Goal: Task Accomplishment & Management: Manage account settings

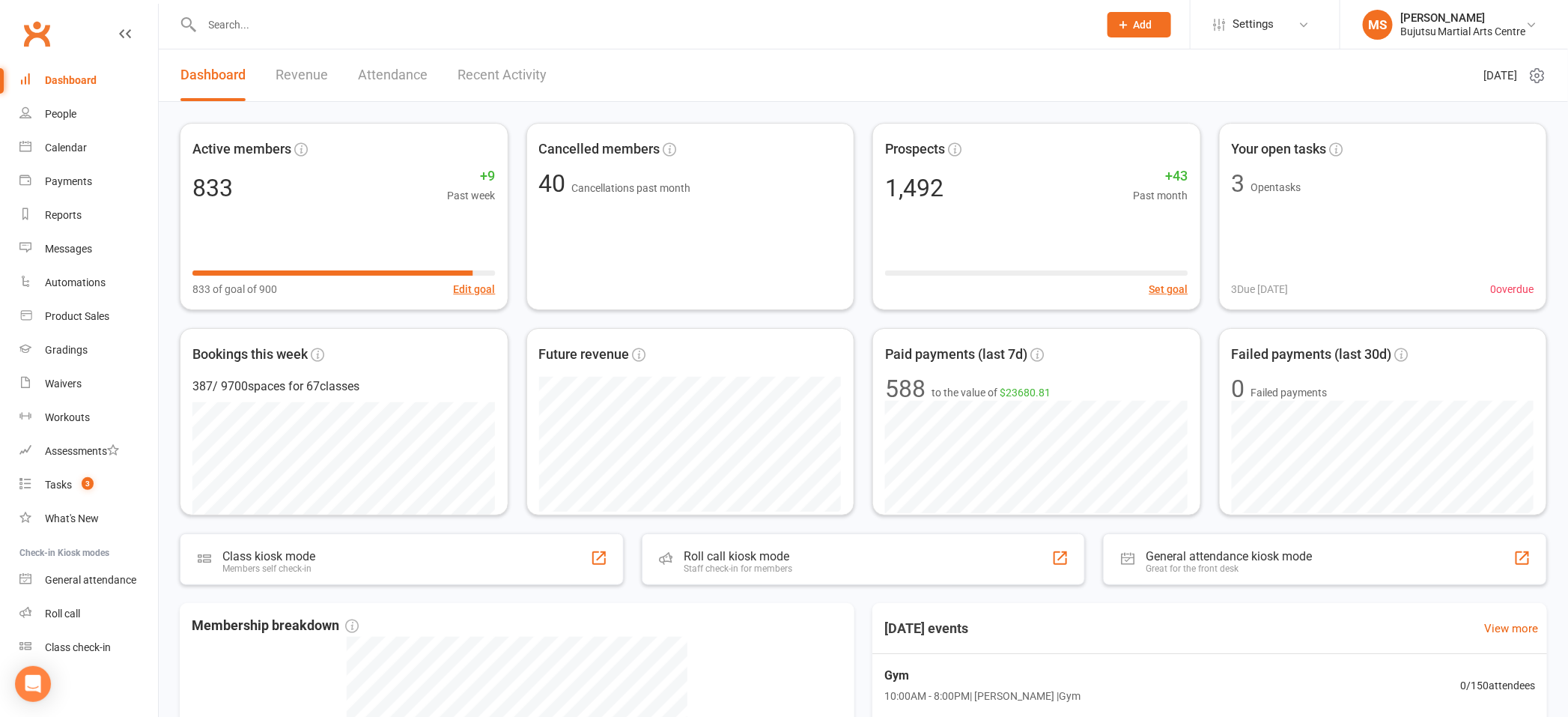
click at [261, 32] on input "text" at bounding box center [642, 25] width 890 height 21
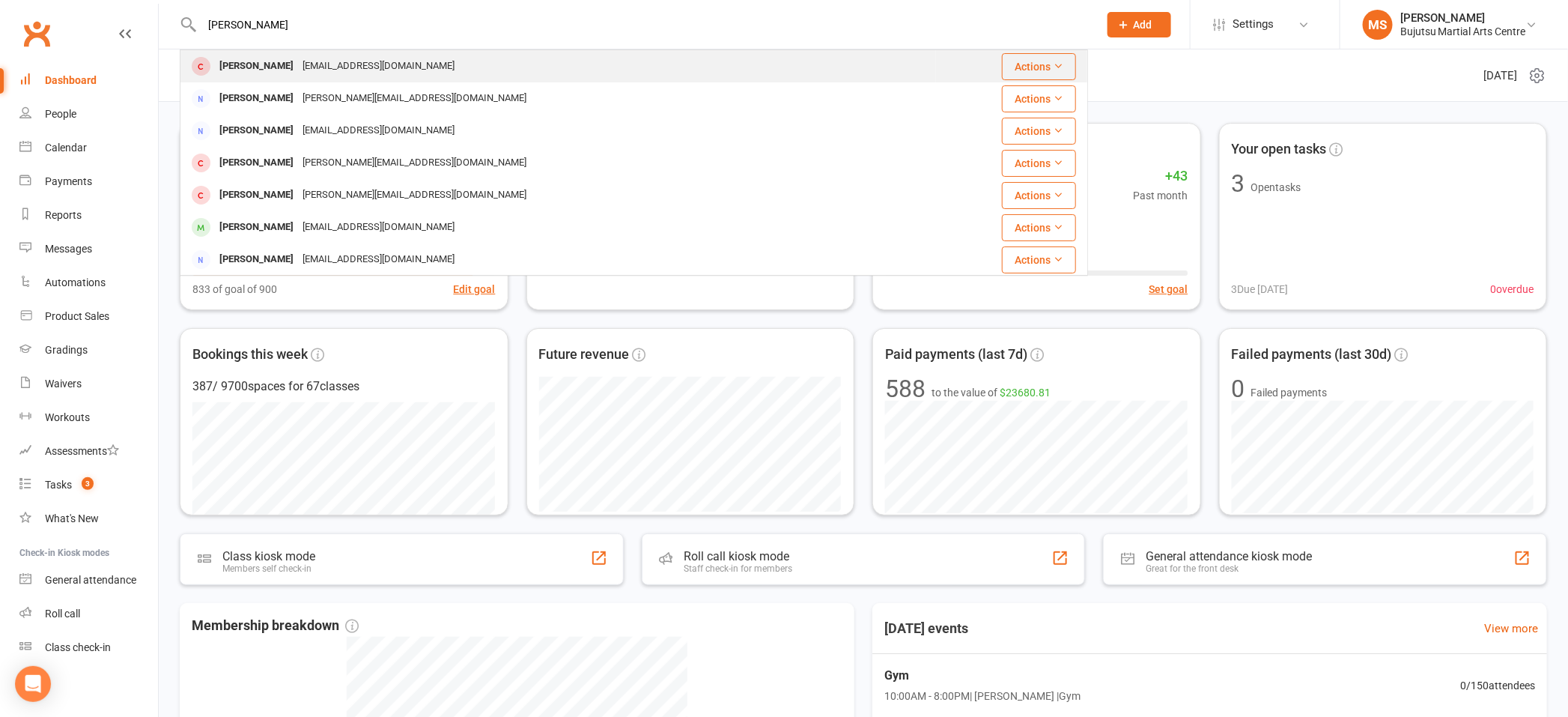
type input "[PERSON_NAME]"
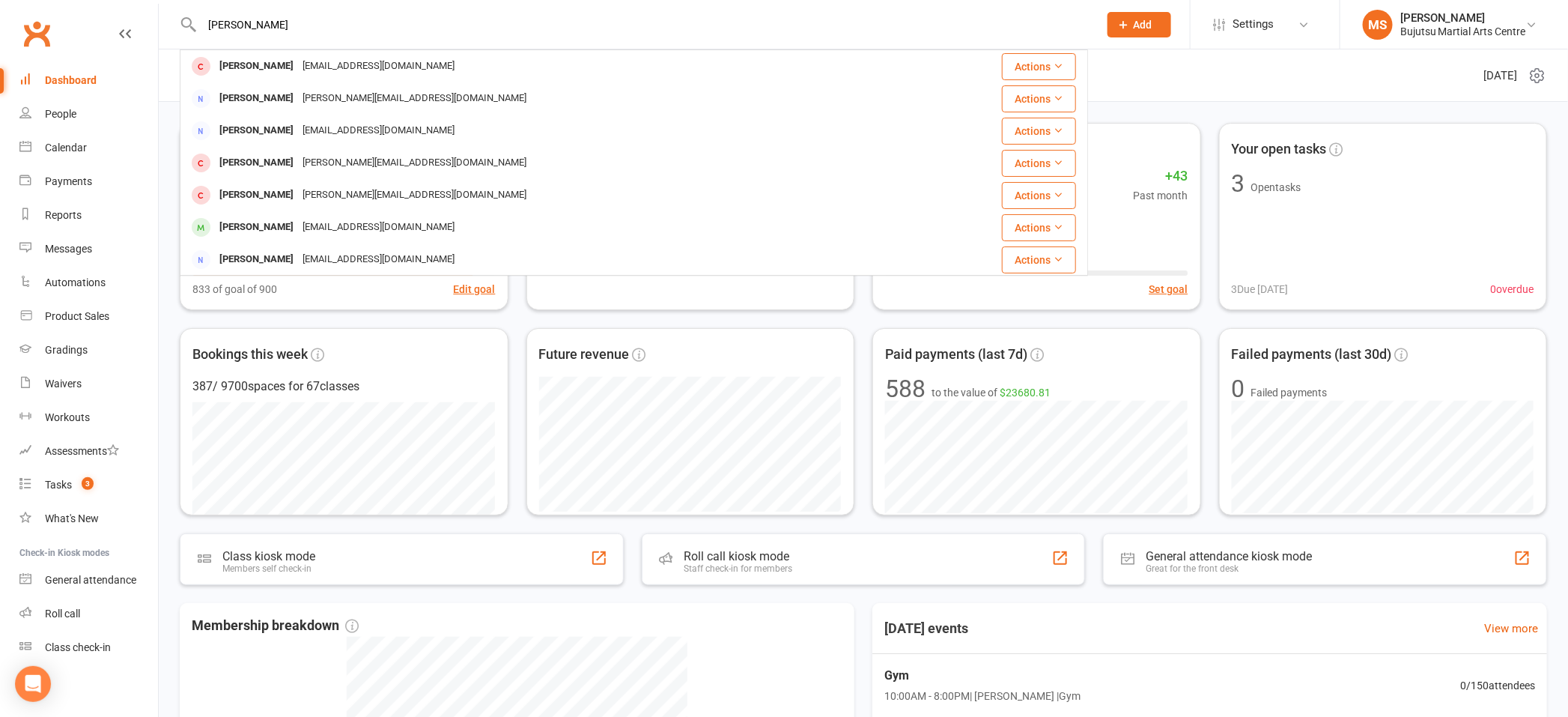
click at [236, 68] on div "[PERSON_NAME]" at bounding box center [257, 66] width 83 height 22
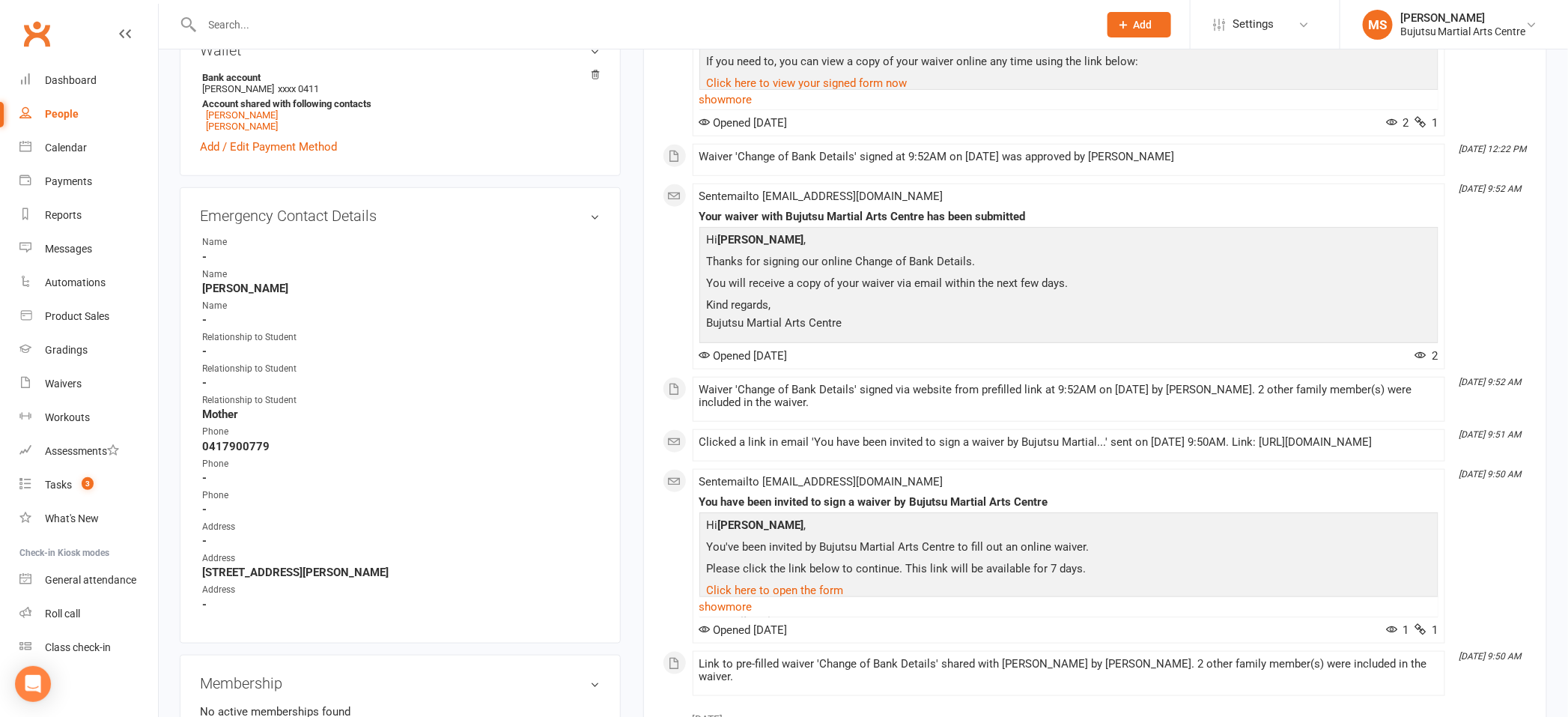
scroll to position [475, 0]
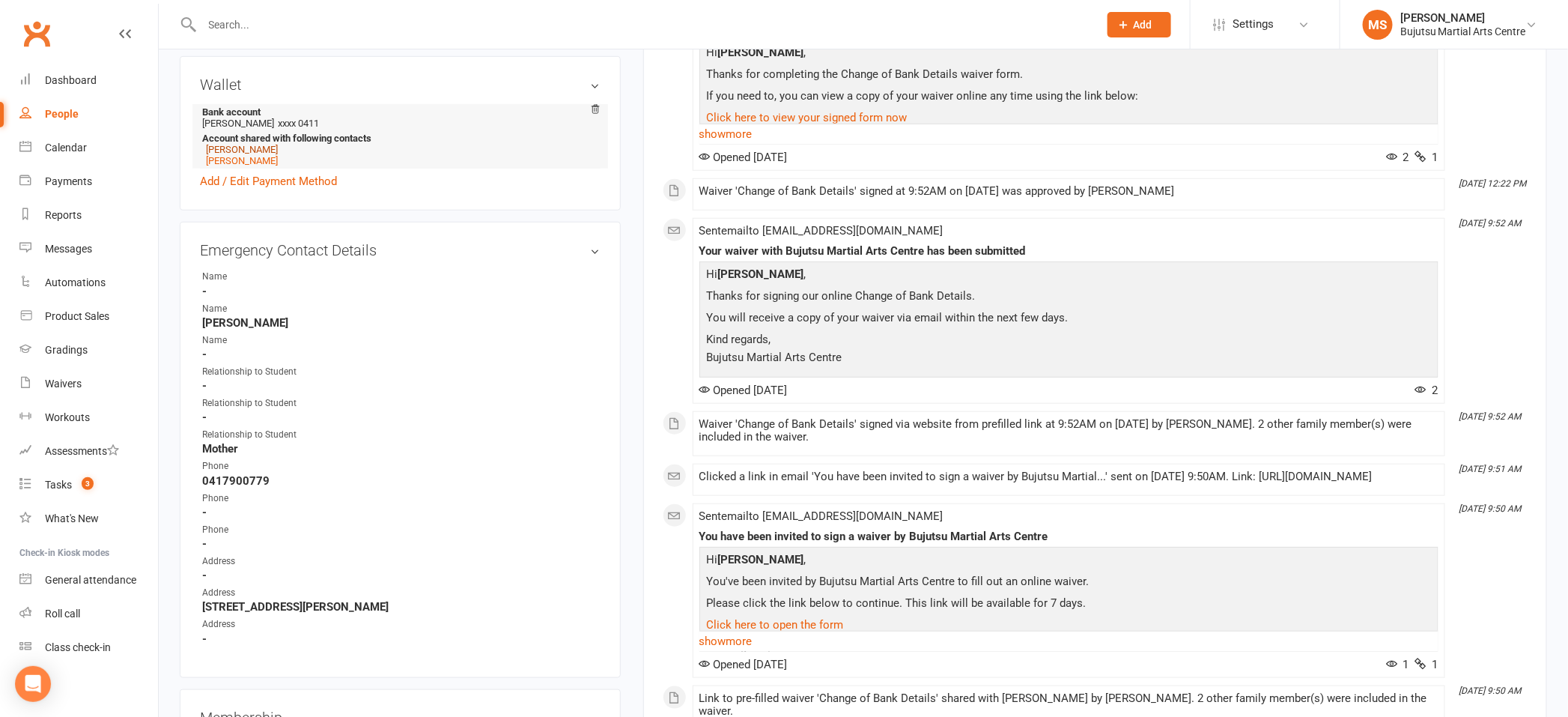
click at [260, 151] on link "[PERSON_NAME]" at bounding box center [241, 149] width 72 height 11
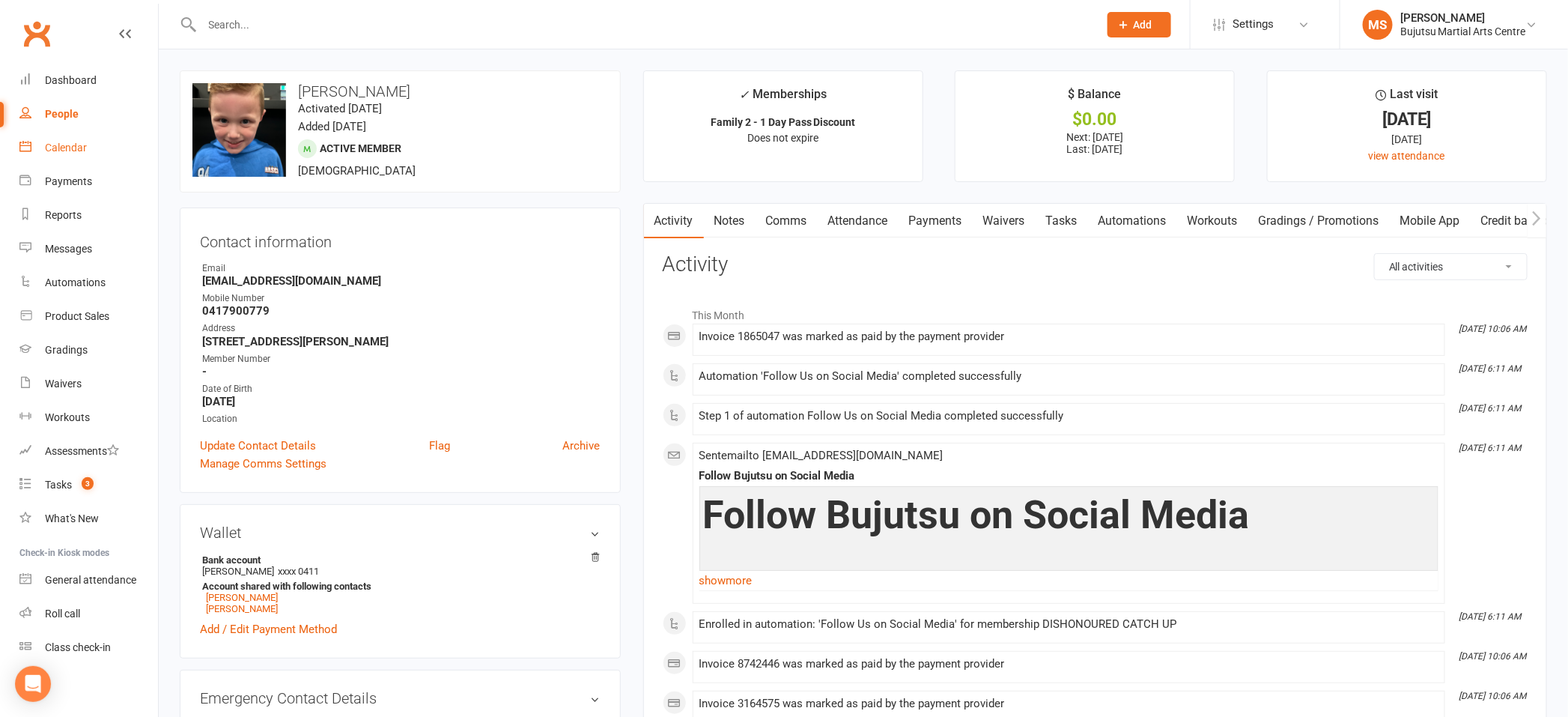
click at [81, 143] on div "Calendar" at bounding box center [65, 148] width 42 height 12
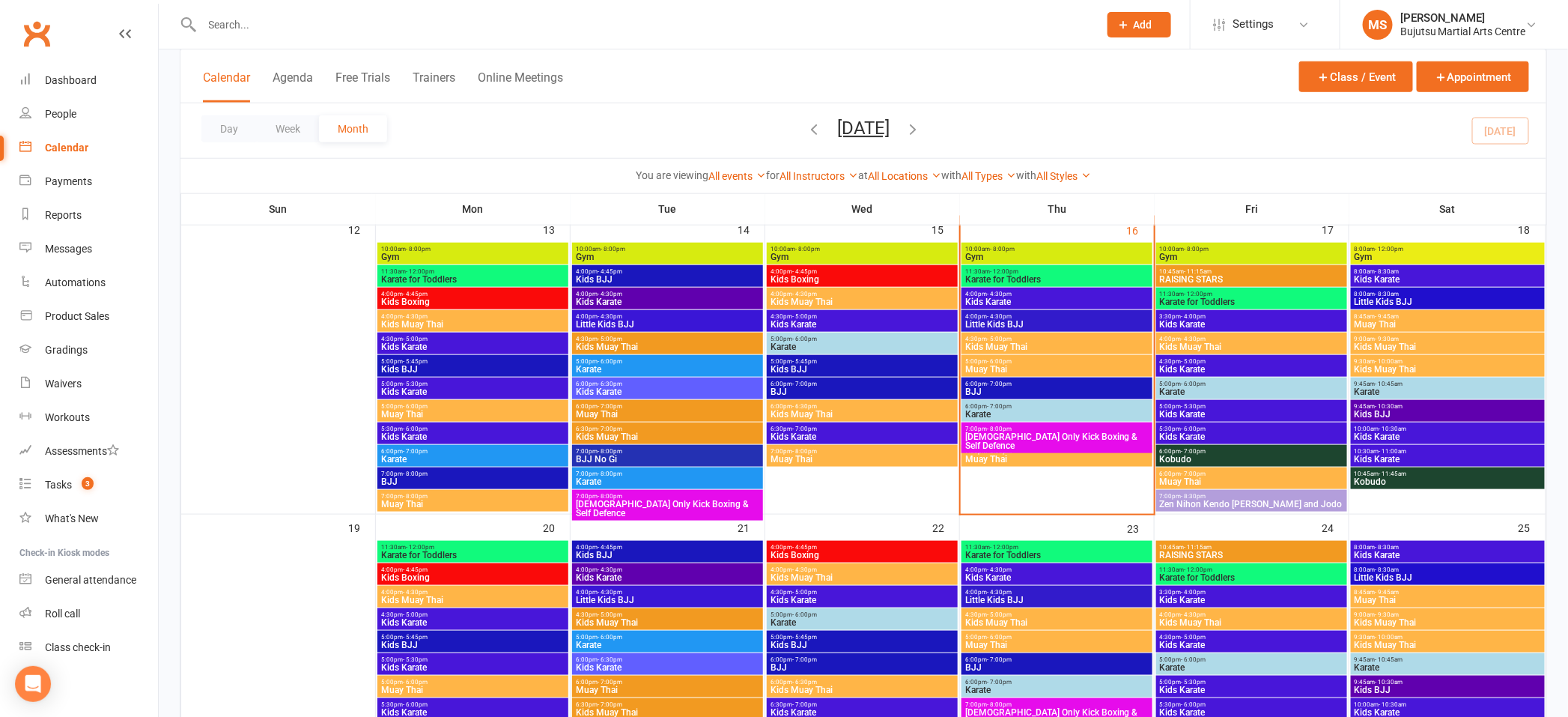
scroll to position [674, 0]
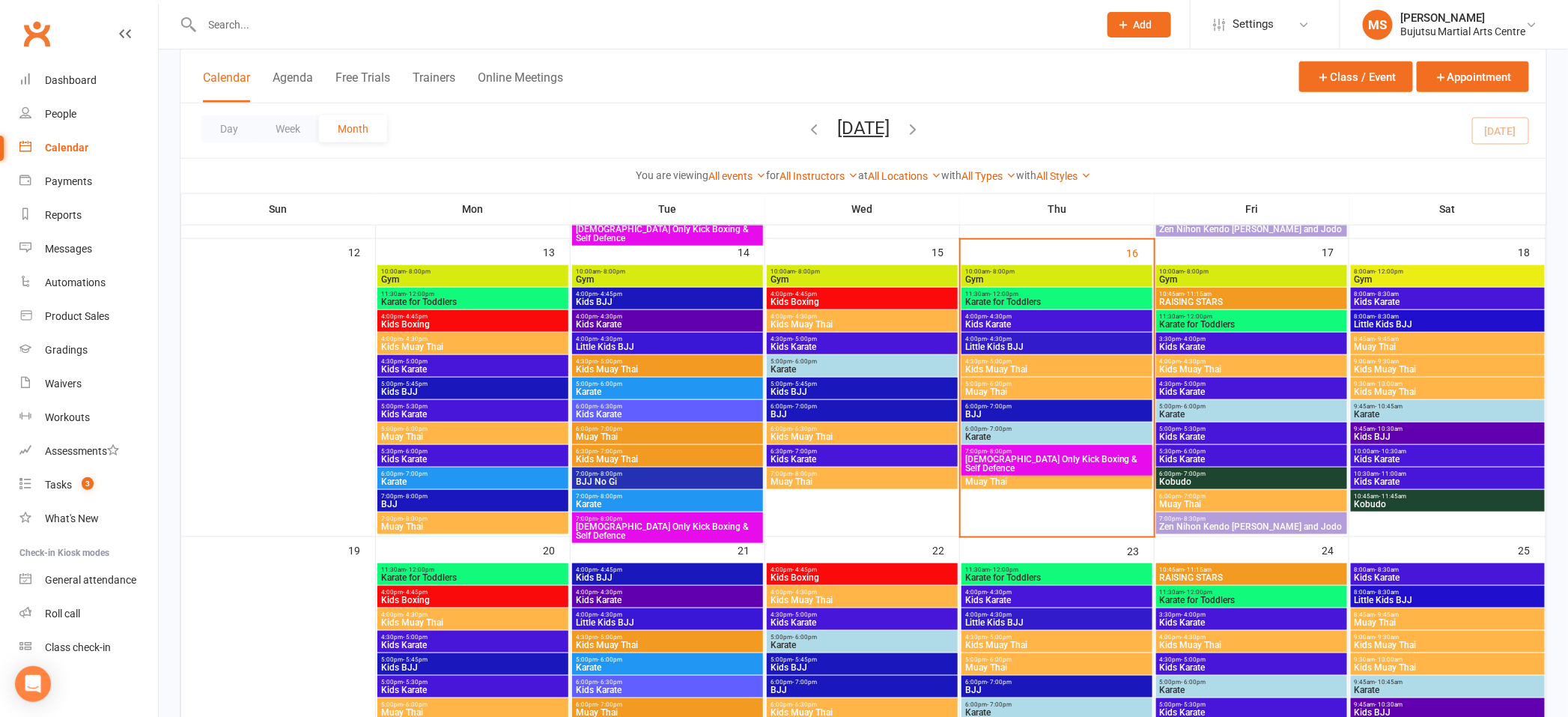
click at [1238, 405] on span "5:00pm - 6:00pm" at bounding box center [1252, 406] width 185 height 7
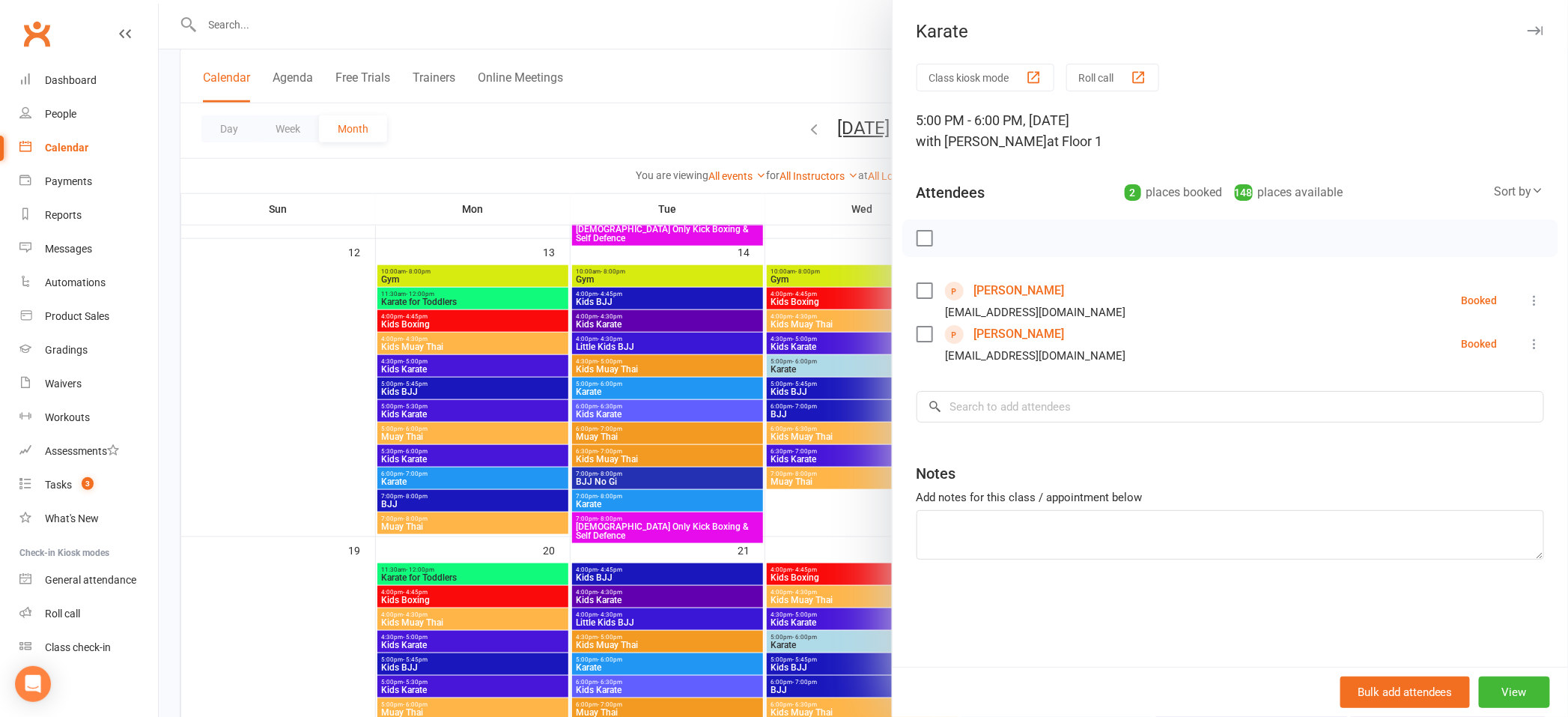
click at [1534, 297] on icon at bounding box center [1535, 301] width 15 height 15
click at [1465, 363] on link "Remove" at bounding box center [1469, 360] width 148 height 30
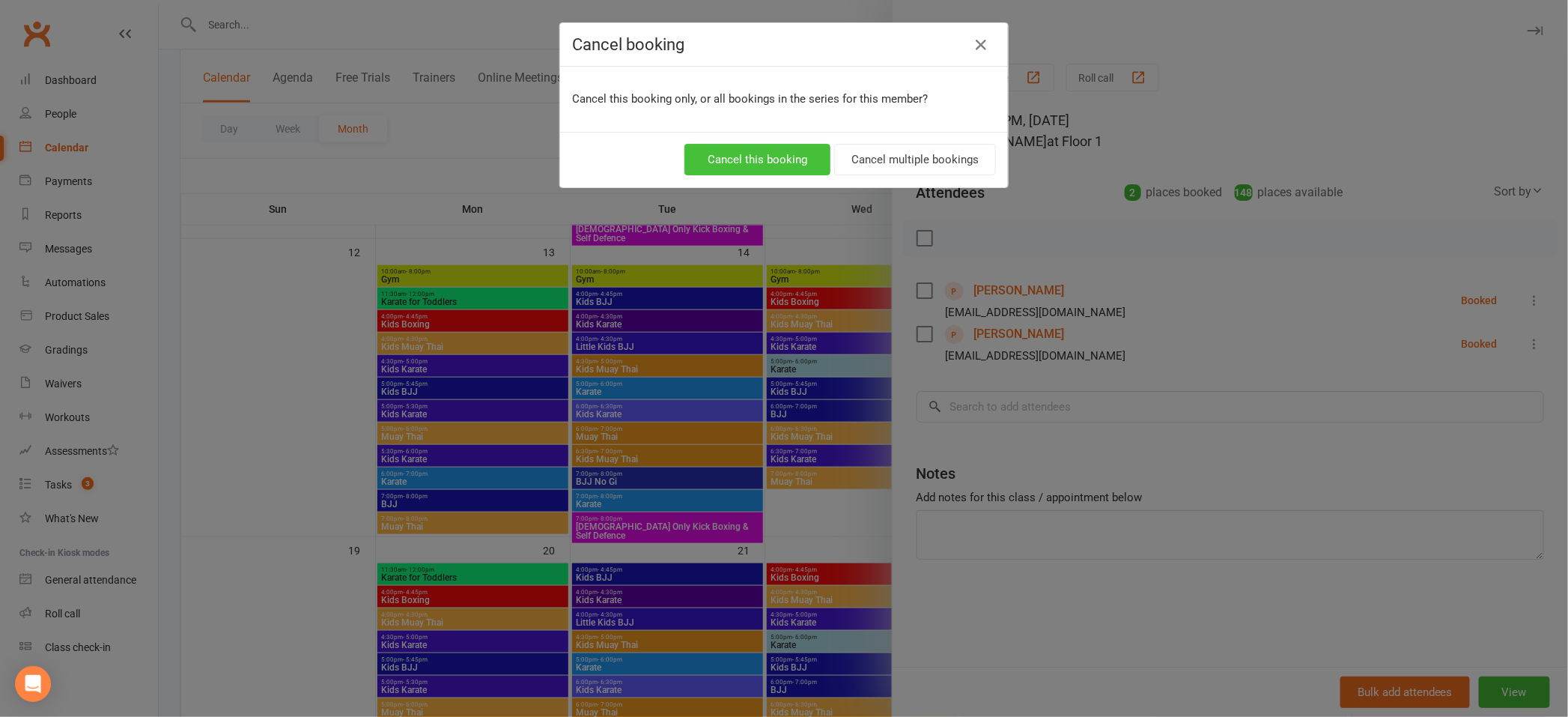
click at [794, 157] on button "Cancel this booking" at bounding box center [757, 160] width 146 height 32
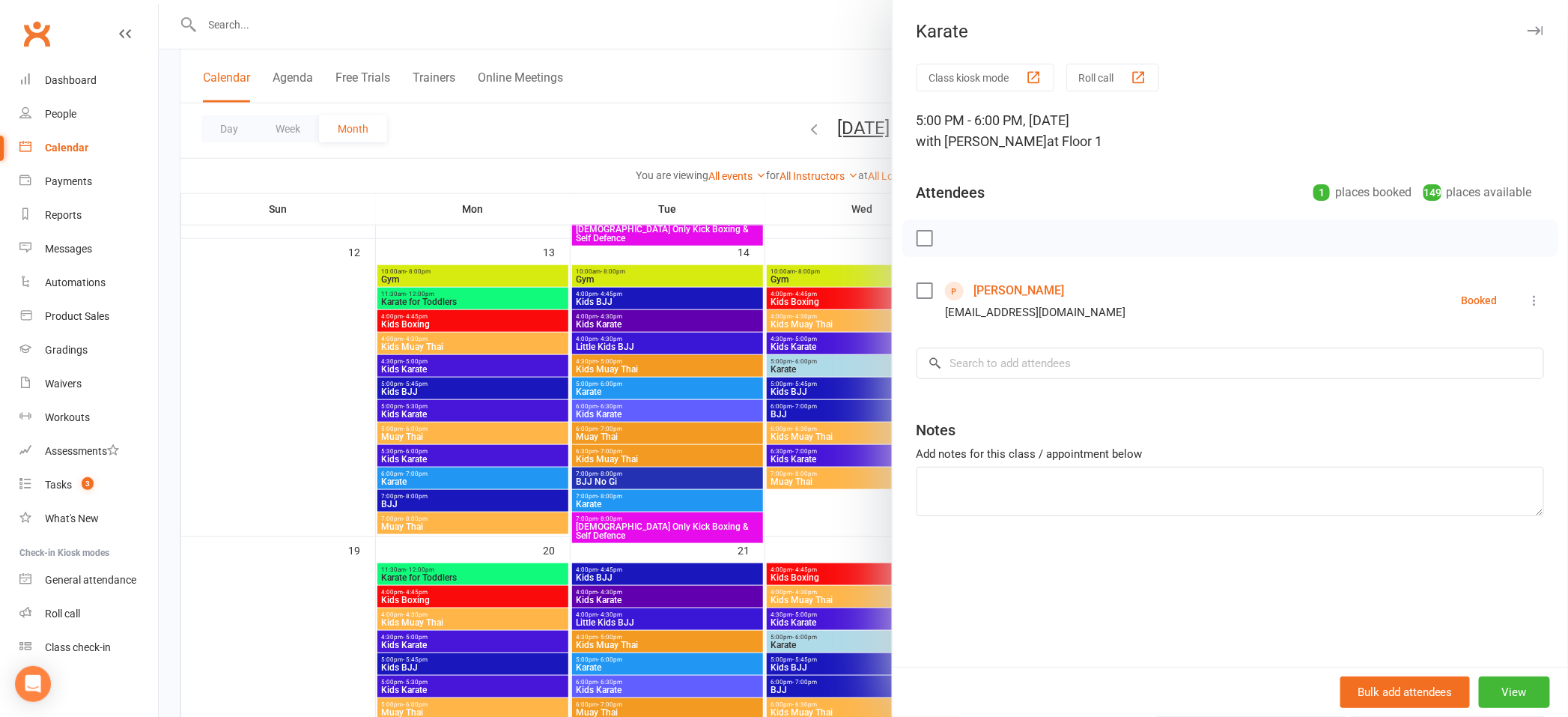
click at [379, 21] on div at bounding box center [863, 358] width 1409 height 717
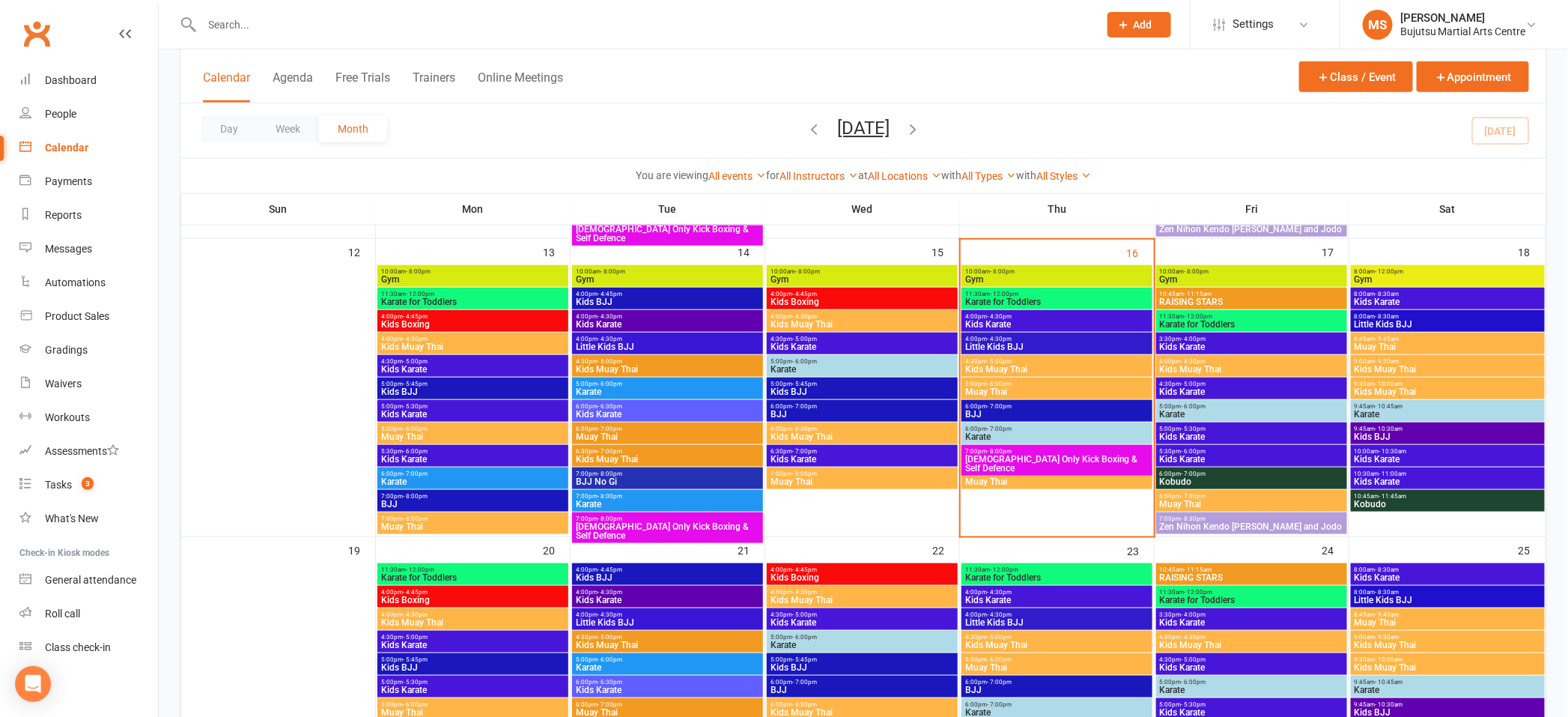
click at [372, 24] on input "text" at bounding box center [642, 25] width 890 height 21
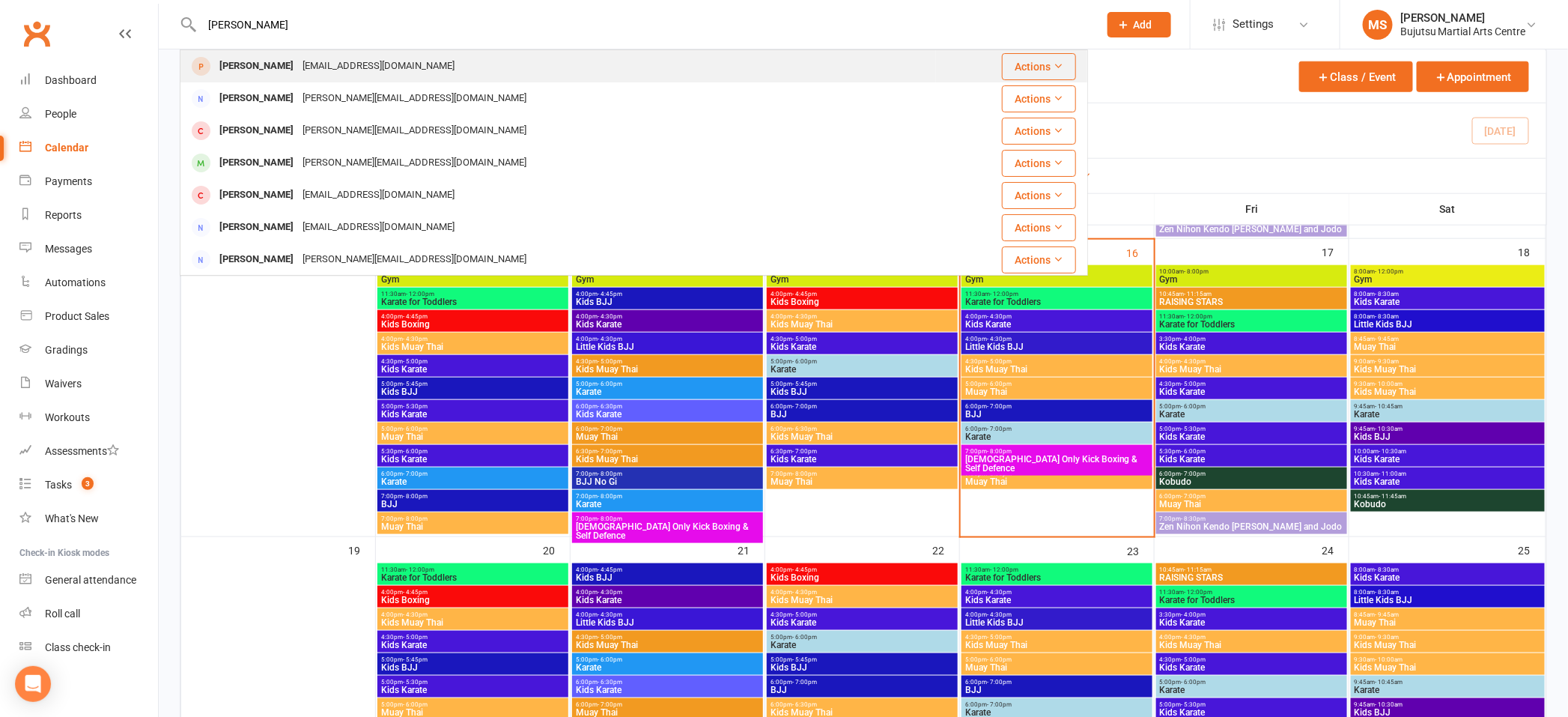
type input "[PERSON_NAME]"
click at [303, 64] on div "[EMAIL_ADDRESS][DOMAIN_NAME]" at bounding box center [378, 66] width 161 height 22
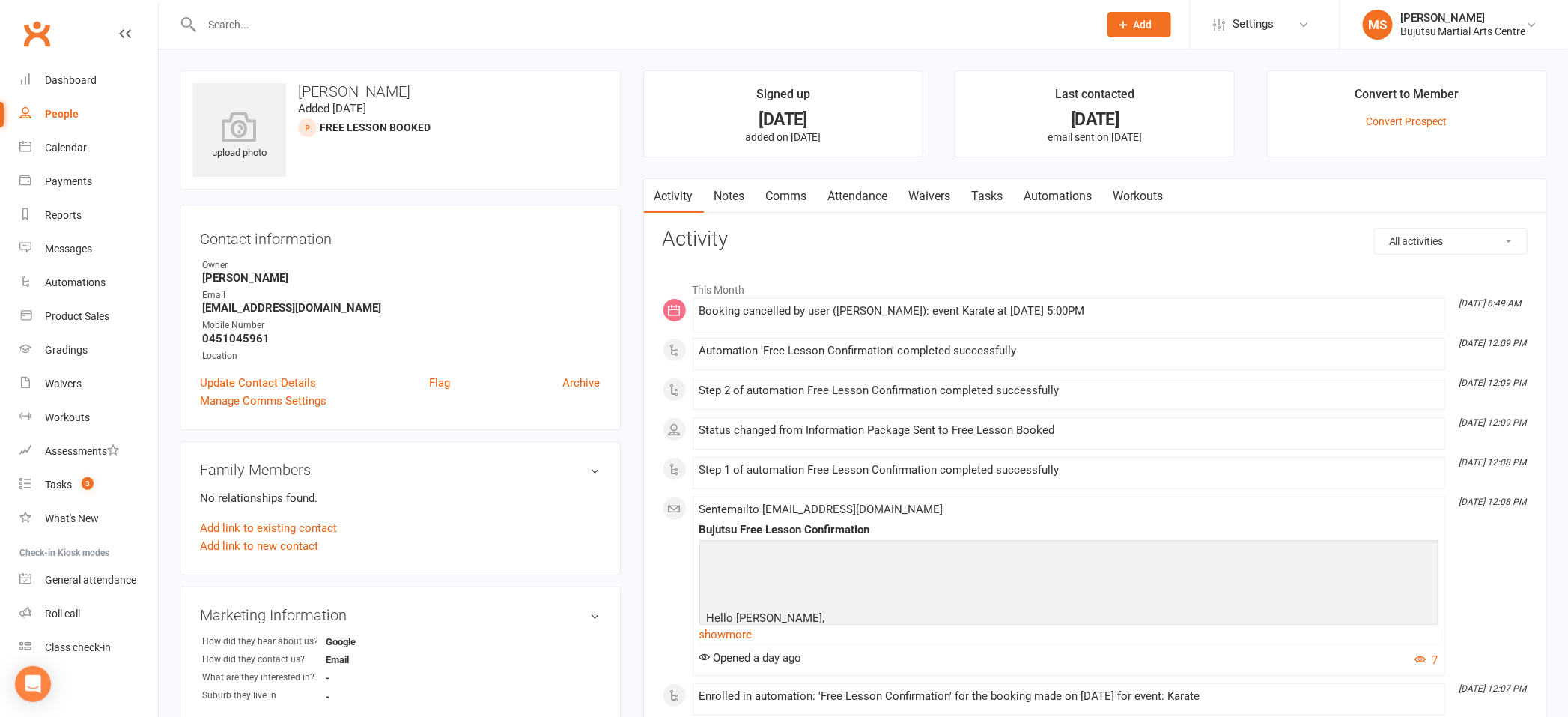
click at [590, 382] on link "Archive" at bounding box center [581, 383] width 37 height 18
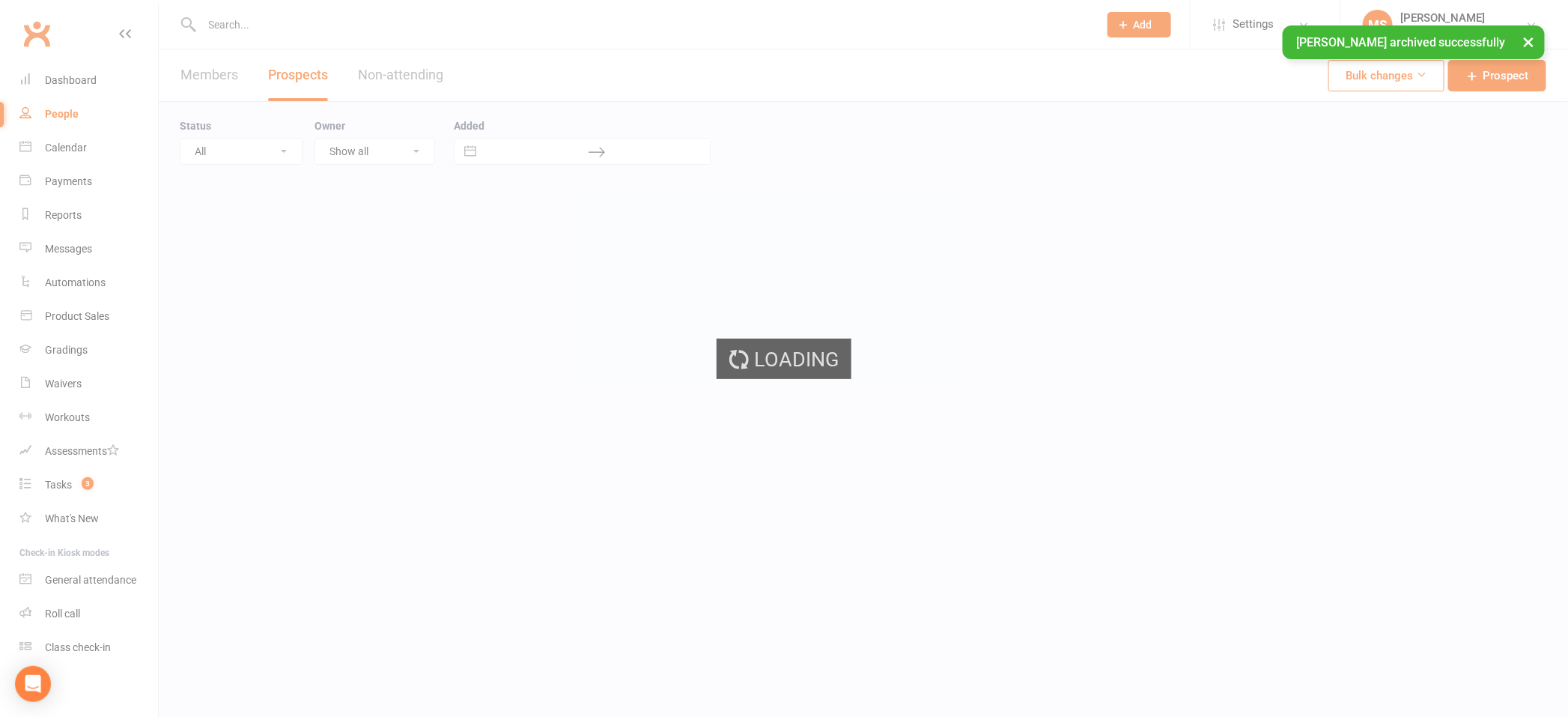
select select "100"
